Goal: Task Accomplishment & Management: Manage account settings

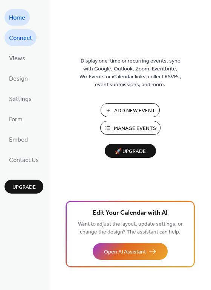
click at [24, 39] on span "Connect" at bounding box center [20, 38] width 23 height 12
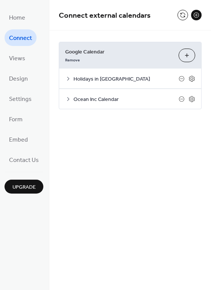
click at [102, 49] on span "Google Calendar" at bounding box center [118, 52] width 107 height 8
click at [180, 15] on button at bounding box center [182, 15] width 11 height 11
click at [26, 96] on span "Settings" at bounding box center [20, 99] width 23 height 12
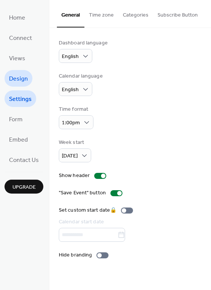
click at [23, 79] on span "Design" at bounding box center [18, 79] width 19 height 12
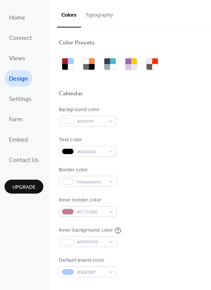
click at [26, 65] on li "Views" at bounding box center [17, 58] width 25 height 17
click at [26, 58] on link "Views" at bounding box center [17, 58] width 25 height 17
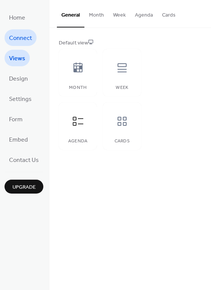
click at [26, 42] on span "Connect" at bounding box center [20, 38] width 23 height 12
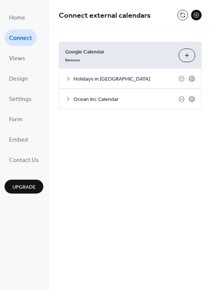
click at [92, 56] on span "Google Calendar" at bounding box center [118, 52] width 107 height 8
click at [69, 81] on div "Holidays in United States" at bounding box center [130, 78] width 142 height 20
click at [68, 78] on icon at bounding box center [68, 79] width 6 height 6
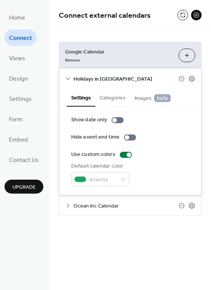
click at [68, 78] on icon at bounding box center [68, 79] width 6 height 6
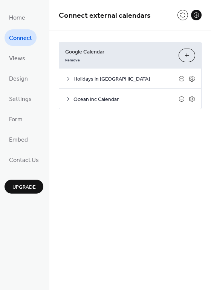
click at [68, 98] on icon at bounding box center [68, 99] width 6 height 6
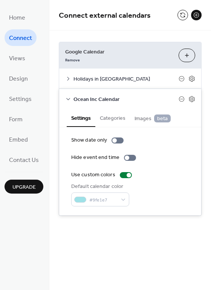
click at [68, 98] on icon at bounding box center [68, 99] width 6 height 6
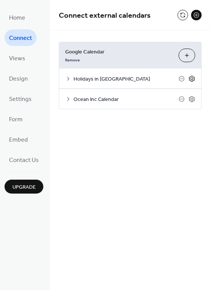
click at [191, 79] on icon at bounding box center [191, 78] width 3 height 3
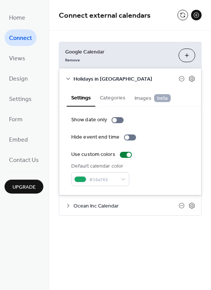
click at [146, 218] on div "Google Calendar Remove Choose Calendars Holidays in United States Settings Cate…" at bounding box center [129, 128] width 161 height 196
click at [192, 79] on icon at bounding box center [191, 78] width 7 height 7
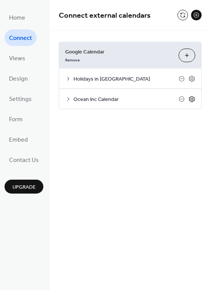
click at [192, 99] on icon at bounding box center [191, 99] width 7 height 7
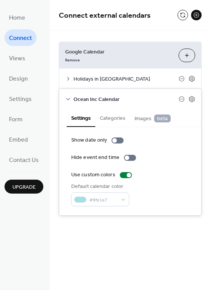
click at [109, 118] on button "Categories" at bounding box center [112, 117] width 35 height 17
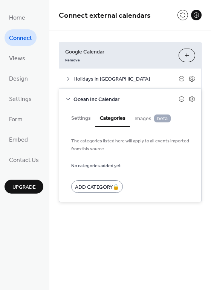
click at [82, 119] on button "Settings" at bounding box center [81, 117] width 29 height 17
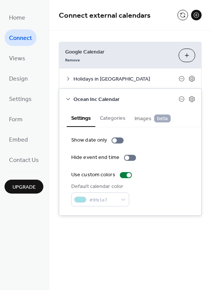
click at [187, 57] on button "Choose Calendars" at bounding box center [186, 56] width 17 height 14
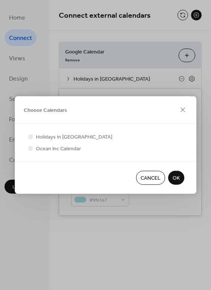
click at [148, 177] on span "Cancel" at bounding box center [150, 178] width 20 height 8
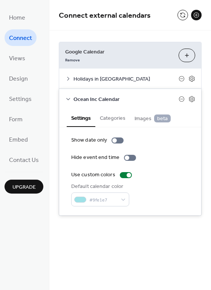
click at [187, 56] on button "Choose Calendars" at bounding box center [186, 56] width 17 height 14
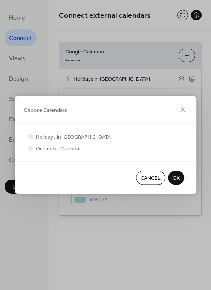
click at [157, 178] on span "Cancel" at bounding box center [150, 178] width 20 height 8
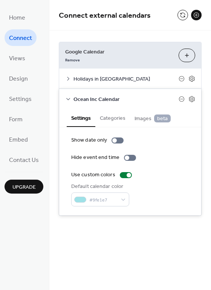
click at [169, 176] on div "Use custom colors" at bounding box center [130, 175] width 118 height 8
click at [125, 119] on button "Categories" at bounding box center [112, 117] width 35 height 17
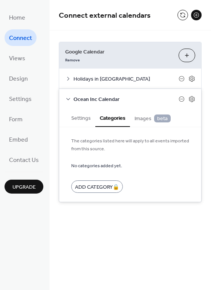
click at [67, 100] on icon at bounding box center [68, 99] width 6 height 6
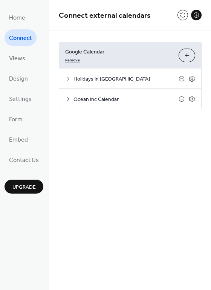
click at [76, 60] on link "Remove" at bounding box center [72, 59] width 15 height 8
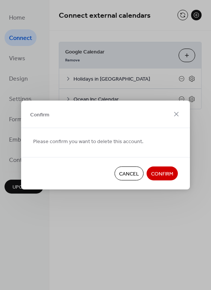
click at [155, 173] on span "Confirm" at bounding box center [162, 174] width 22 height 8
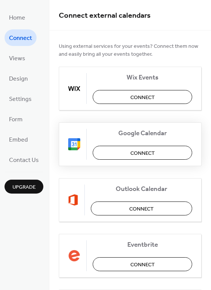
click at [155, 159] on div "Google Calendar Connect" at bounding box center [130, 144] width 143 height 44
click at [155, 152] on button "Connect" at bounding box center [142, 153] width 99 height 14
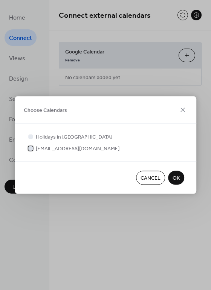
click at [32, 148] on div at bounding box center [30, 148] width 5 height 5
click at [182, 178] on button "OK" at bounding box center [176, 178] width 16 height 14
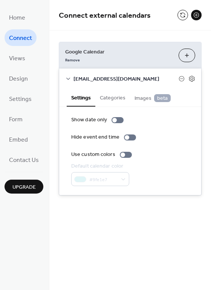
click at [67, 78] on icon at bounding box center [68, 79] width 6 height 6
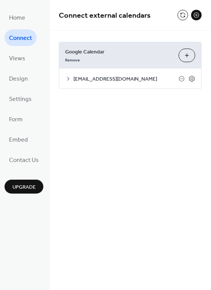
click at [185, 55] on button "Choose Calendars" at bounding box center [186, 56] width 17 height 14
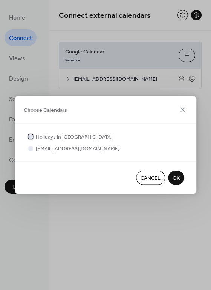
click at [29, 136] on div at bounding box center [30, 136] width 5 height 5
click at [174, 177] on span "OK" at bounding box center [175, 178] width 7 height 8
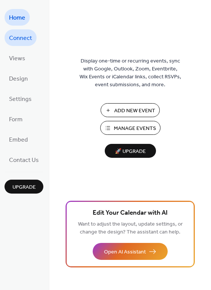
click at [19, 35] on span "Connect" at bounding box center [20, 38] width 23 height 12
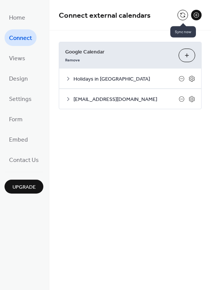
click at [180, 17] on button at bounding box center [182, 15] width 11 height 11
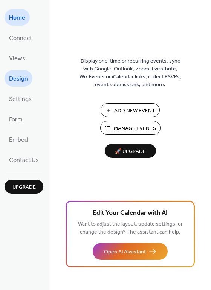
click at [14, 78] on span "Design" at bounding box center [18, 79] width 19 height 12
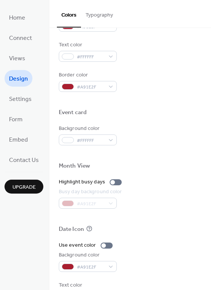
scroll to position [322, 0]
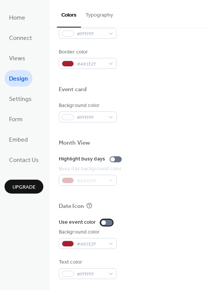
click at [101, 221] on div at bounding box center [103, 222] width 5 height 5
click at [100, 221] on div at bounding box center [106, 222] width 12 height 6
click at [110, 158] on div at bounding box center [112, 159] width 5 height 5
click at [110, 158] on div at bounding box center [115, 159] width 12 height 6
click at [30, 101] on span "Settings" at bounding box center [20, 99] width 23 height 12
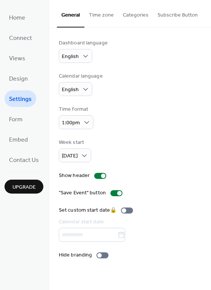
click at [29, 121] on ul "Home Connect Views Design Settings Form Embed Contact Us" at bounding box center [24, 88] width 39 height 159
click at [20, 121] on span "Form" at bounding box center [16, 120] width 14 height 12
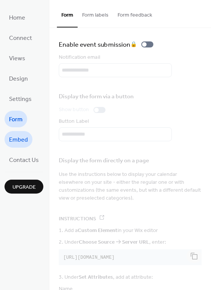
click at [24, 140] on span "Embed" at bounding box center [18, 140] width 19 height 12
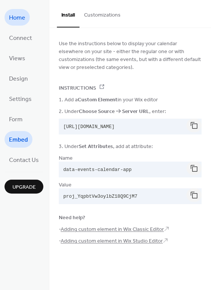
click at [16, 16] on span "Home" at bounding box center [17, 18] width 16 height 12
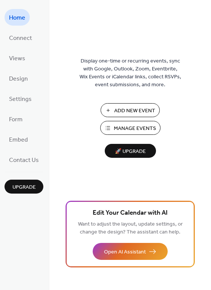
click at [40, 101] on ul "Home Connect Views Design Settings Form Embed Contact Us" at bounding box center [24, 88] width 39 height 159
click at [21, 100] on span "Settings" at bounding box center [20, 99] width 23 height 12
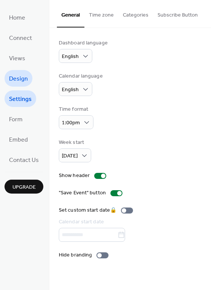
click at [24, 84] on span "Design" at bounding box center [18, 79] width 19 height 12
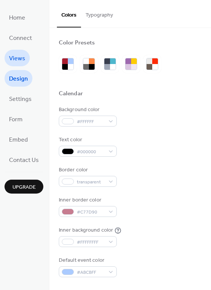
click at [21, 62] on span "Views" at bounding box center [17, 59] width 16 height 12
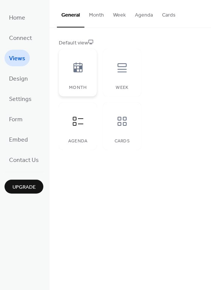
click at [81, 81] on div "Month" at bounding box center [78, 72] width 38 height 47
click at [123, 136] on div "Cards" at bounding box center [122, 125] width 38 height 47
click at [76, 73] on div at bounding box center [78, 67] width 23 height 23
click at [115, 80] on div "Week" at bounding box center [122, 72] width 38 height 47
